Goal: Navigation & Orientation: Find specific page/section

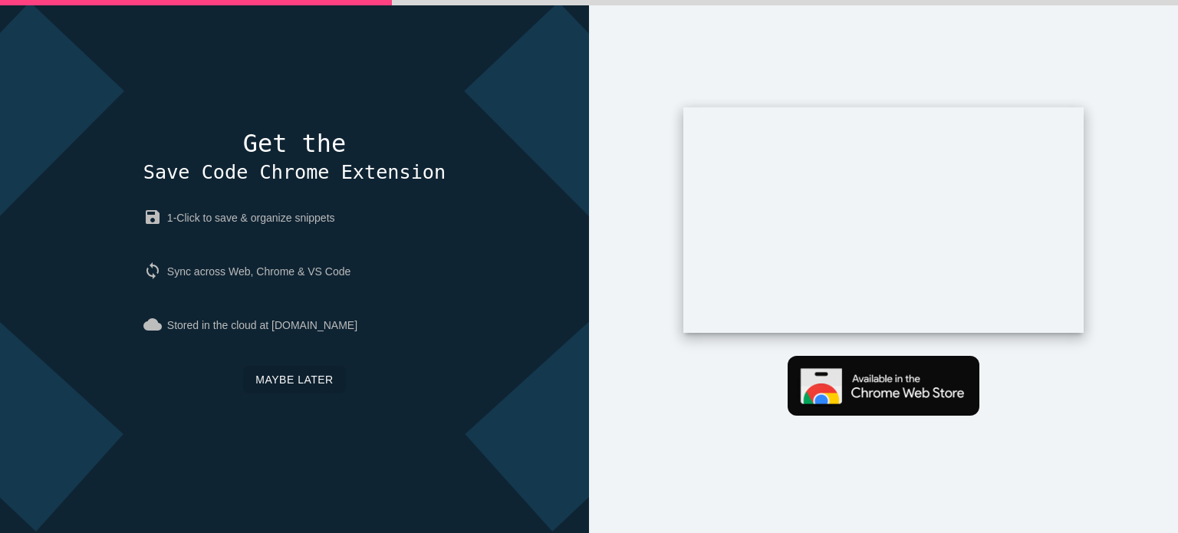
click at [299, 380] on link "Maybe later" at bounding box center [294, 380] width 102 height 28
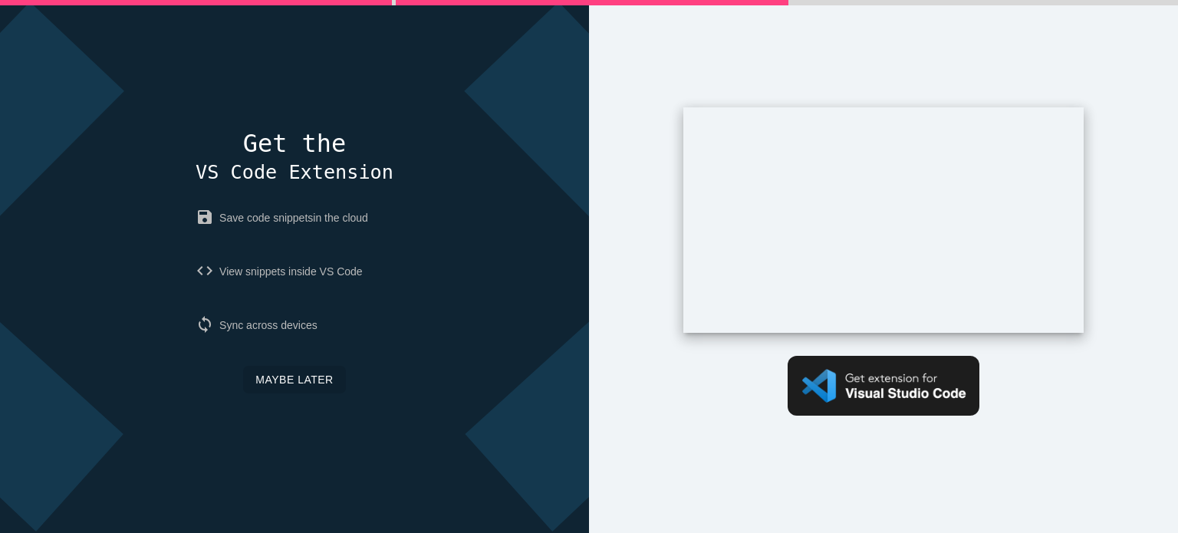
click at [298, 383] on link "Maybe later" at bounding box center [294, 380] width 102 height 28
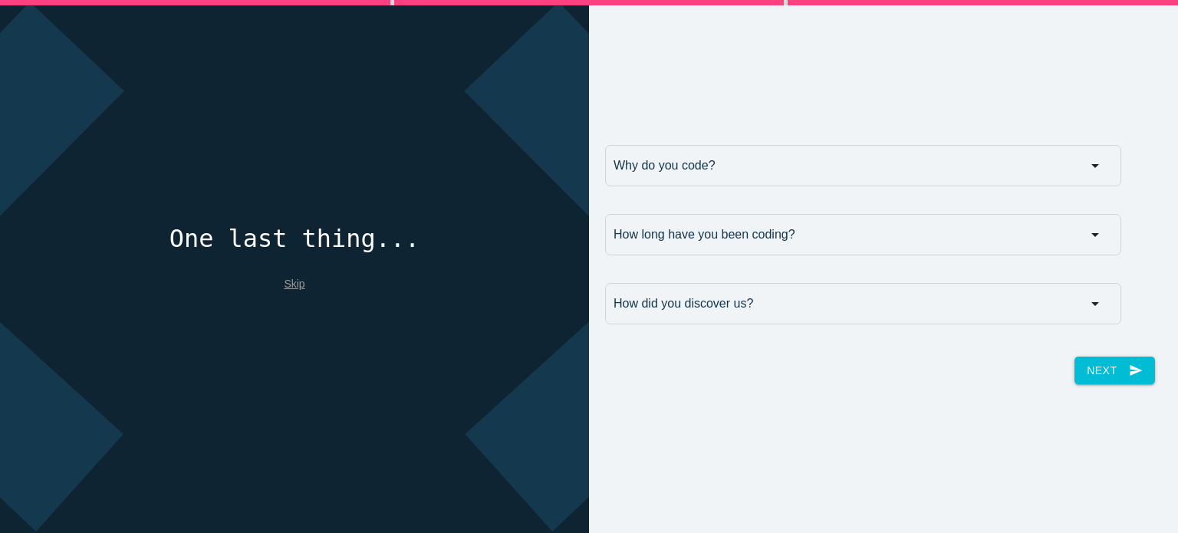
click at [290, 291] on div "One last thing... Skip" at bounding box center [295, 266] width 251 height 80
click at [296, 278] on link "Skip" at bounding box center [294, 284] width 21 height 12
